Goal: Information Seeking & Learning: Learn about a topic

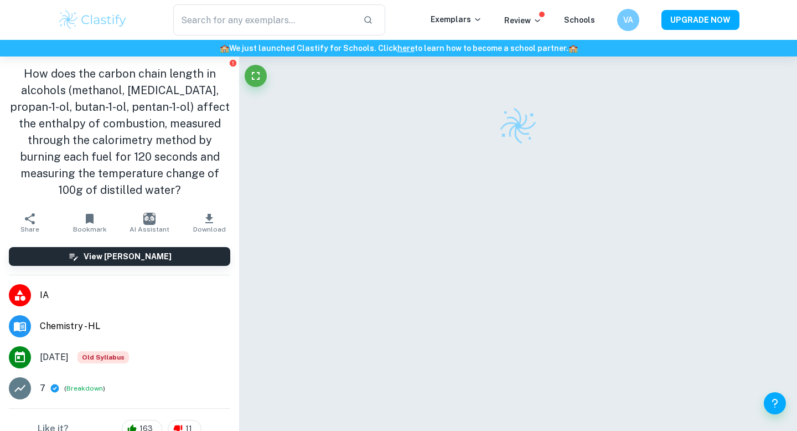
click at [72, 27] on img at bounding box center [93, 20] width 70 height 22
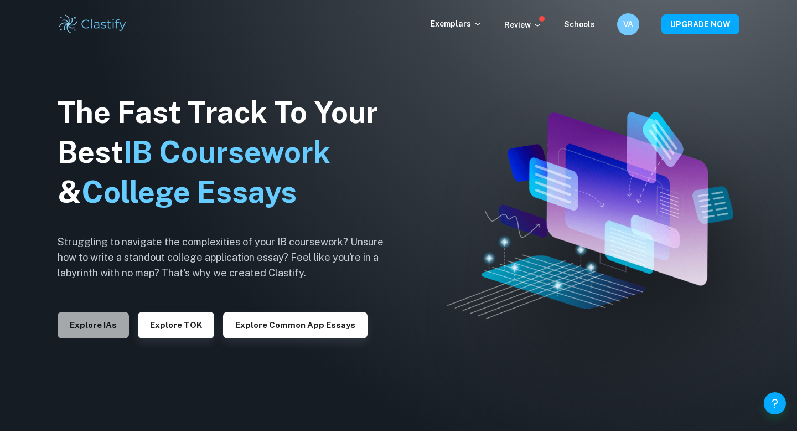
click at [94, 328] on button "Explore IAs" at bounding box center [93, 325] width 71 height 27
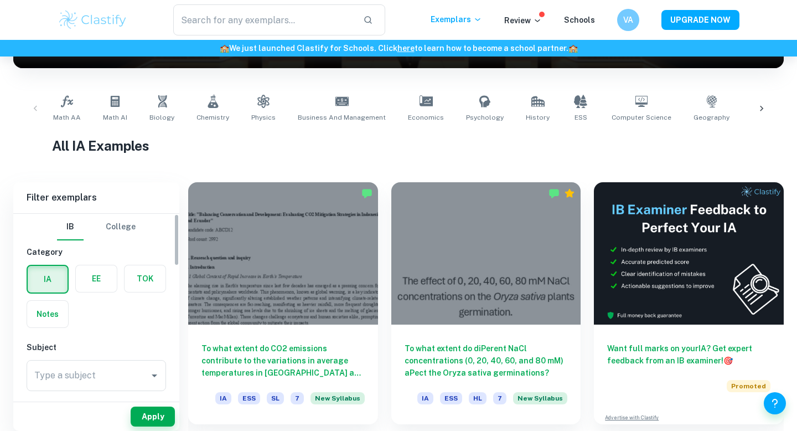
scroll to position [202, 0]
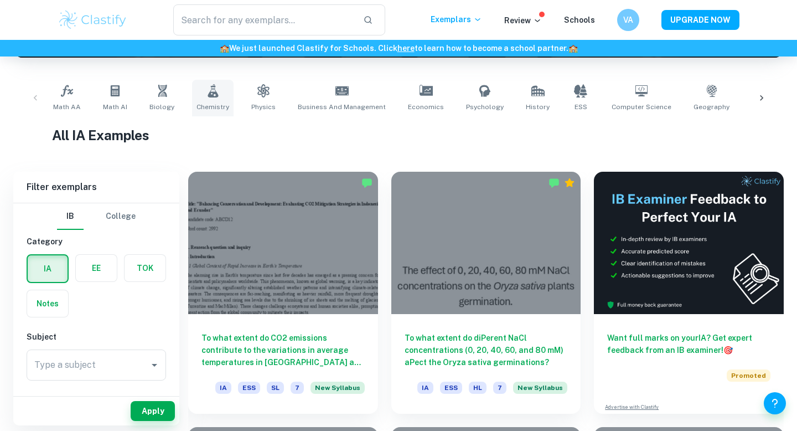
click at [210, 101] on link "Chemistry" at bounding box center [213, 98] width 42 height 37
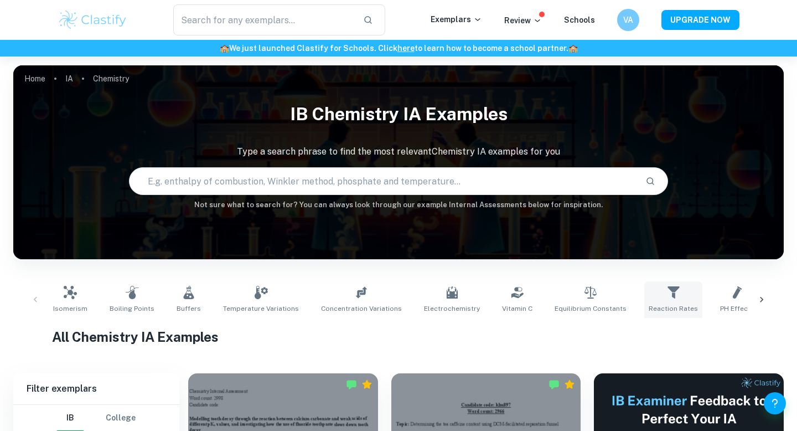
click at [667, 293] on icon at bounding box center [673, 292] width 13 height 13
type input "Reaction Rates"
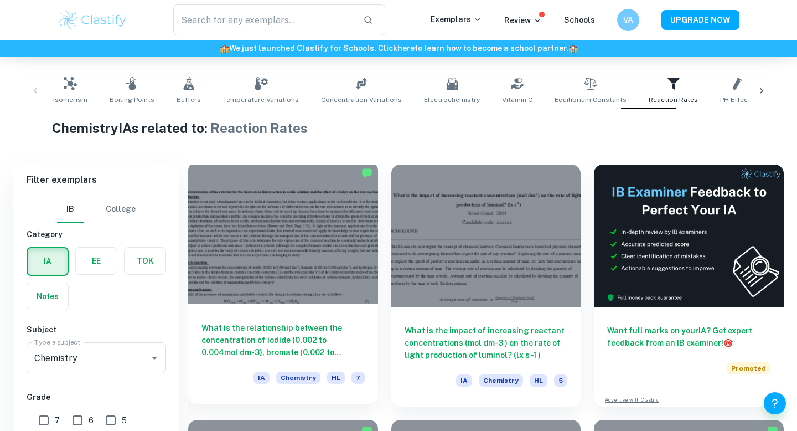
scroll to position [285, 0]
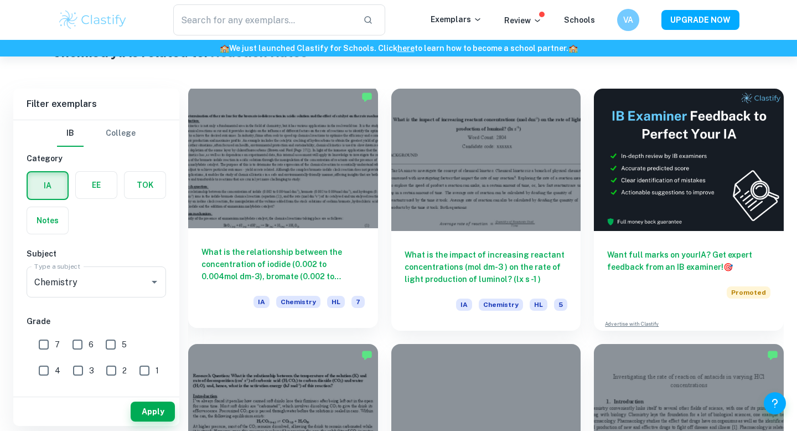
click at [344, 234] on div "What is the relationship between the concentration of iodide (0.002 to 0.004mol…" at bounding box center [283, 278] width 190 height 100
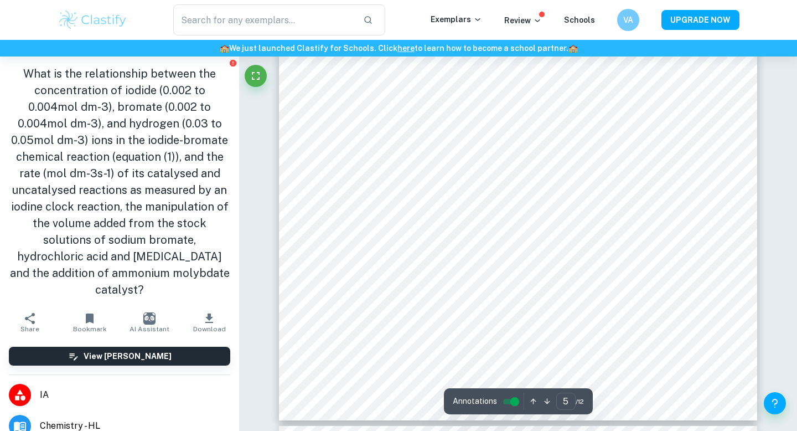
scroll to position [2918, 0]
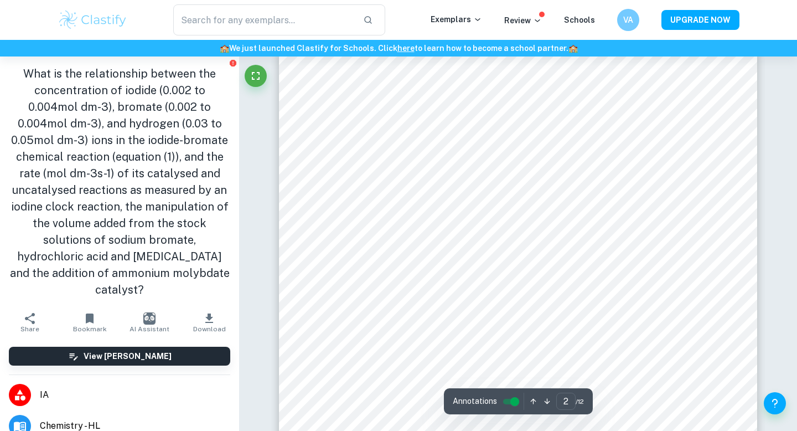
type input "1"
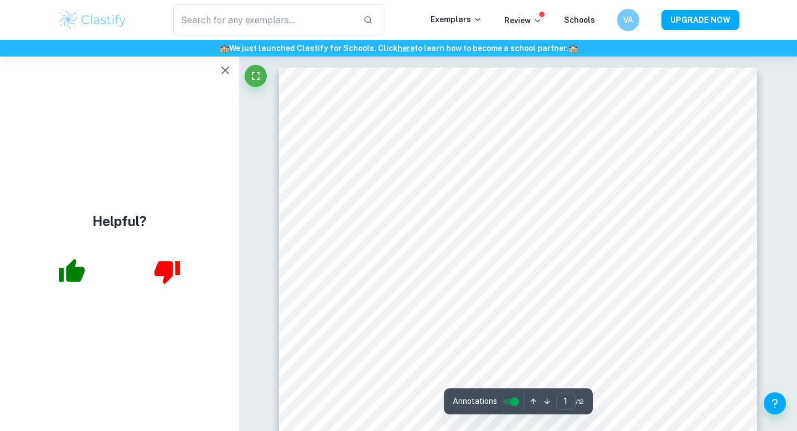
click at [219, 71] on icon "button" at bounding box center [225, 70] width 13 height 13
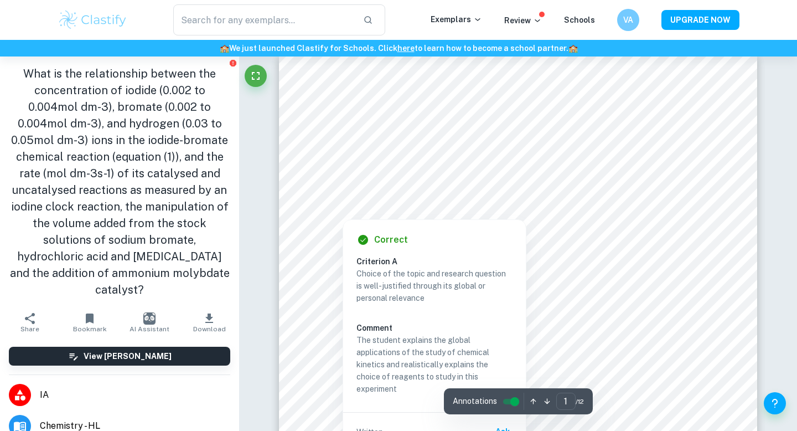
scroll to position [21, 0]
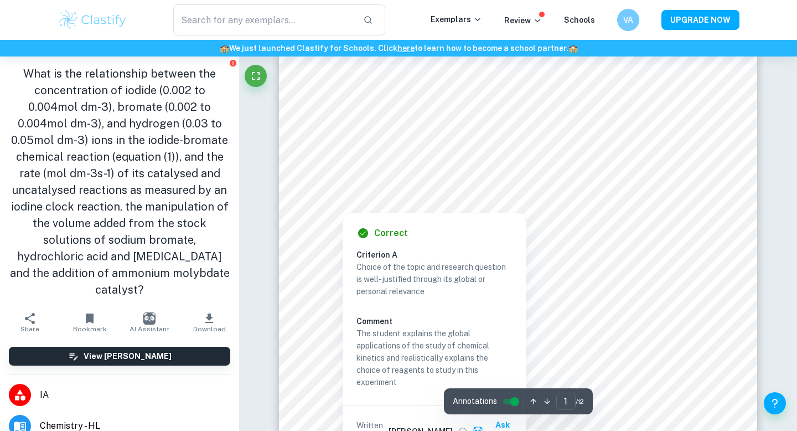
click at [388, 185] on div at bounding box center [513, 186] width 433 height 12
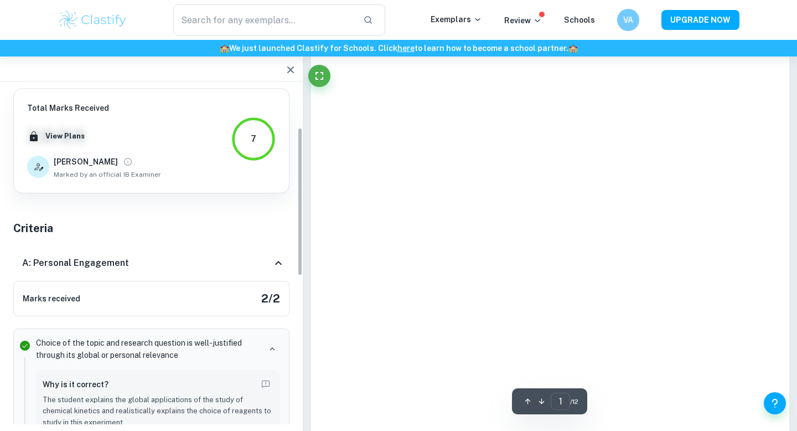
scroll to position [92, 0]
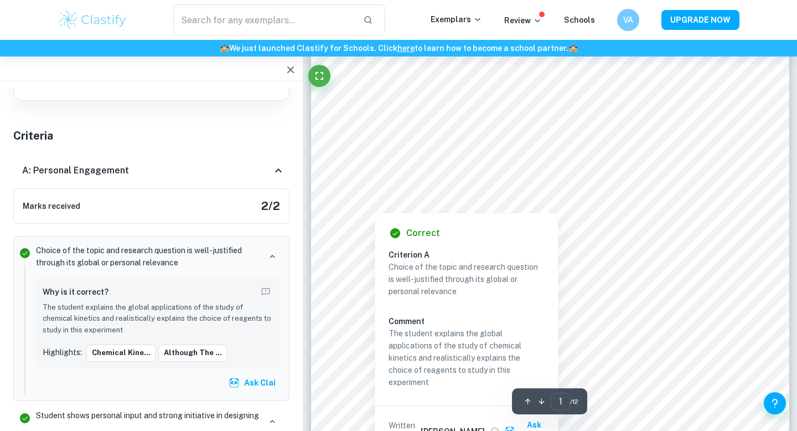
click at [420, 210] on div "Correct Criterion A Choice of the topic and research question is well-justified…" at bounding box center [467, 332] width 184 height 250
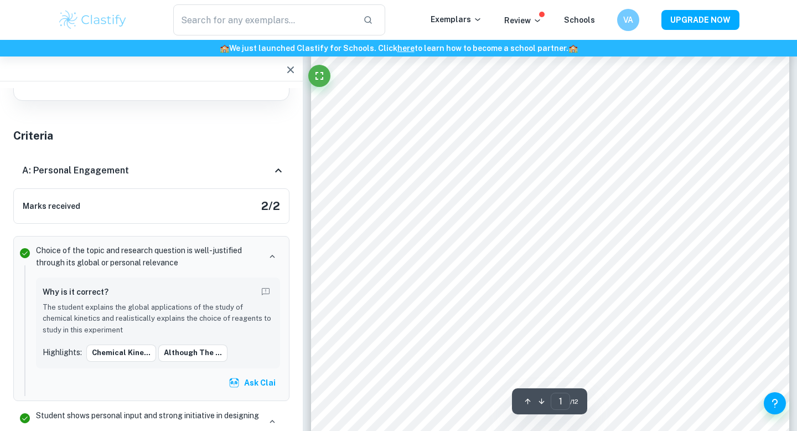
click at [291, 71] on icon "button" at bounding box center [290, 69] width 13 height 13
